Goal: Transaction & Acquisition: Purchase product/service

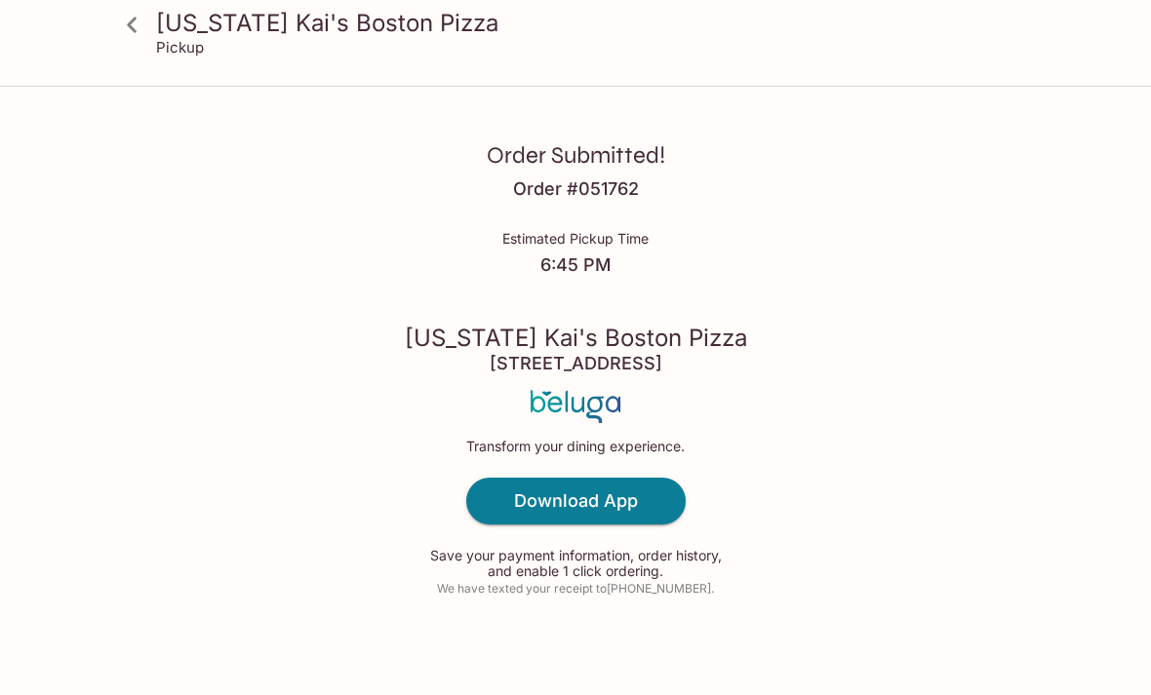
click at [182, 17] on h3 "[US_STATE] Kai's Boston Pizza" at bounding box center [592, 23] width 872 height 30
click at [119, 25] on icon at bounding box center [132, 25] width 34 height 34
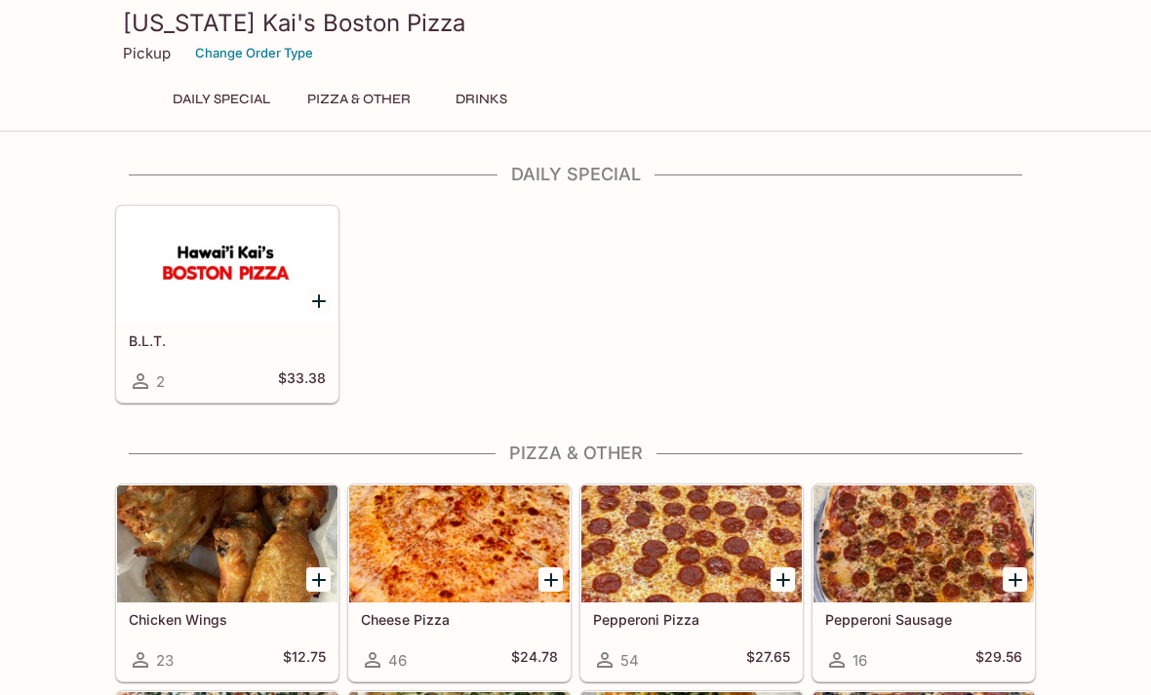
scroll to position [169, 0]
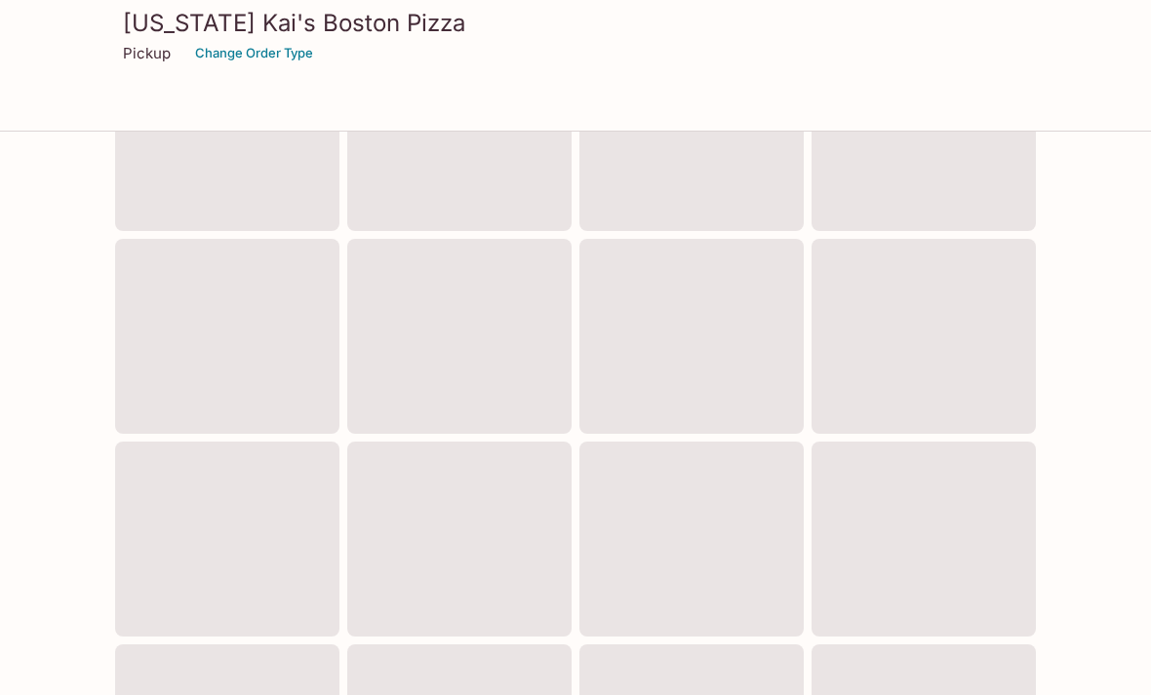
scroll to position [450, 0]
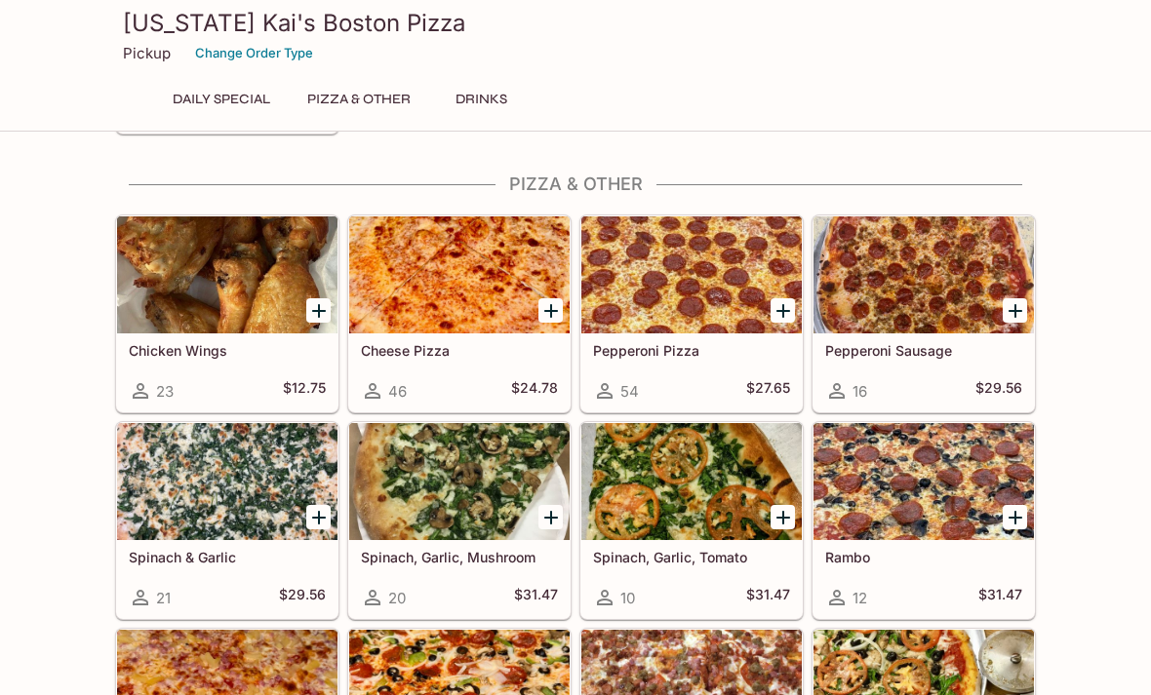
scroll to position [172, 0]
